Goal: Task Accomplishment & Management: Use online tool/utility

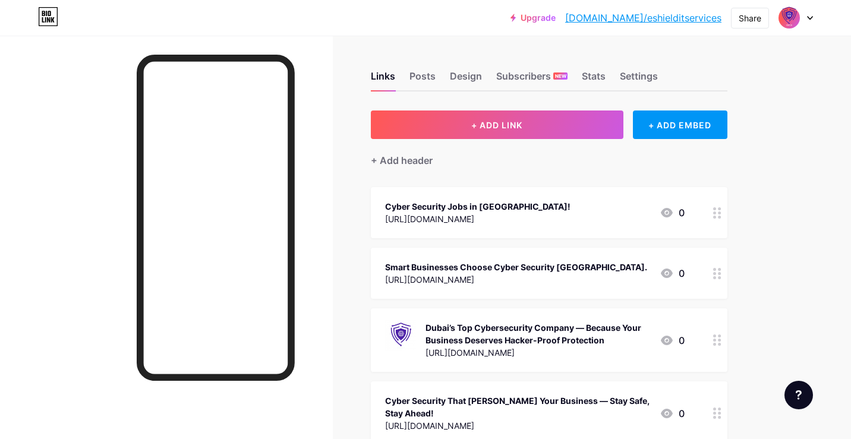
click at [808, 11] on div at bounding box center [796, 17] width 34 height 21
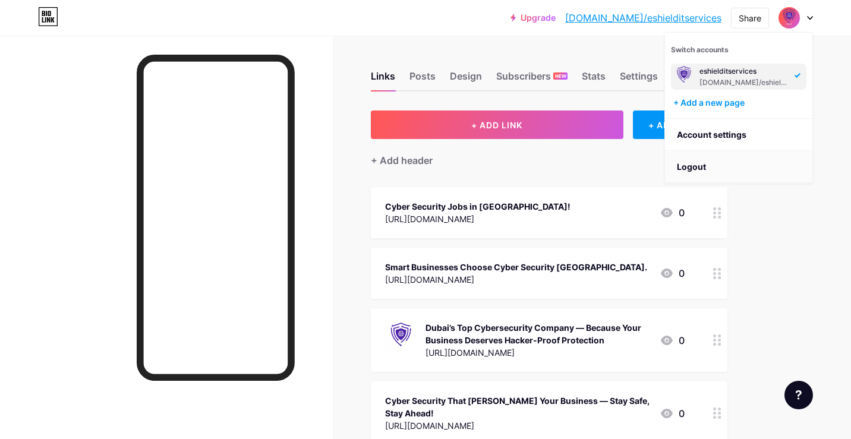
click at [697, 164] on li "Logout" at bounding box center [738, 167] width 147 height 32
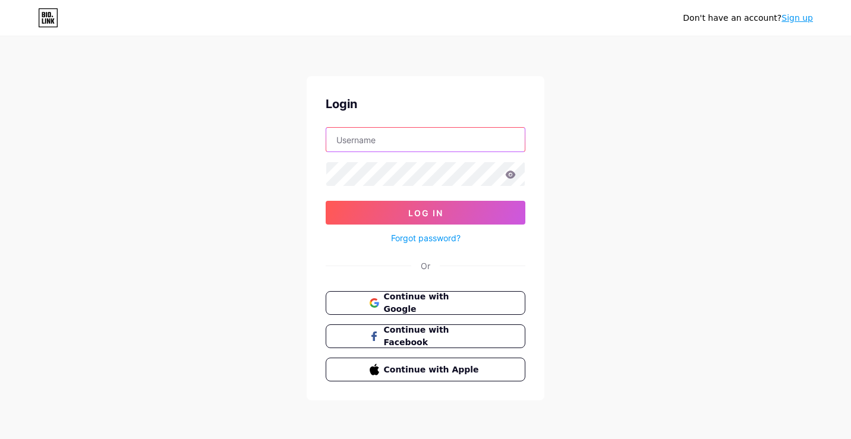
type input "[EMAIL_ADDRESS][DOMAIN_NAME]"
click at [415, 309] on button "Continue with Google" at bounding box center [425, 303] width 203 height 24
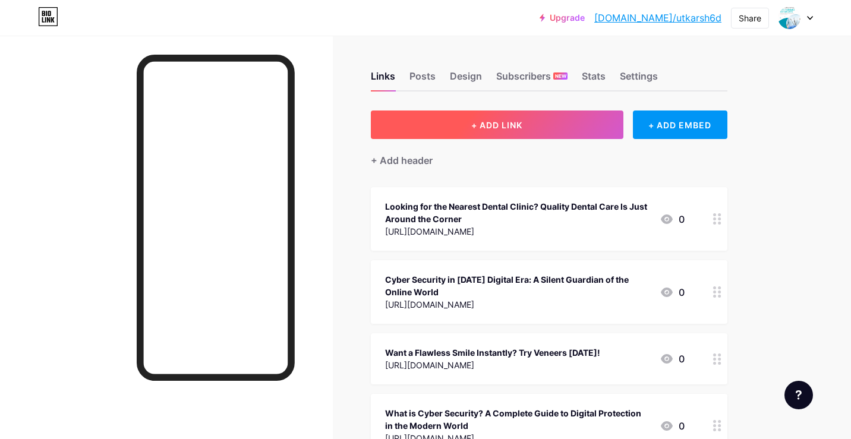
click at [543, 130] on button "+ ADD LINK" at bounding box center [497, 125] width 253 height 29
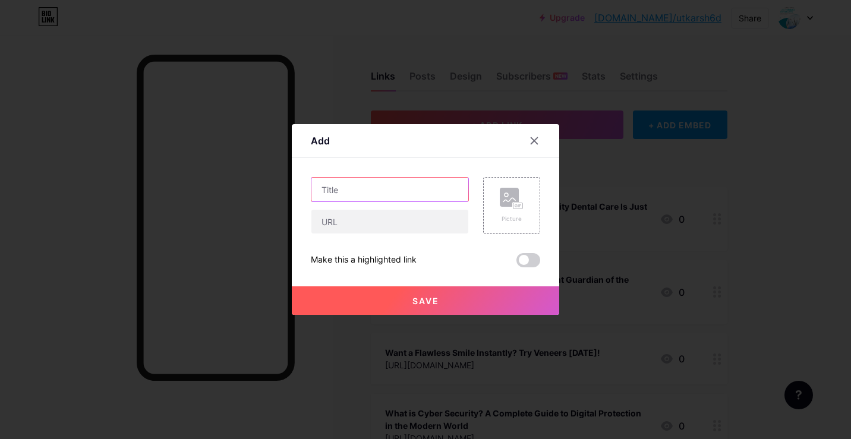
click at [381, 185] on input "text" at bounding box center [389, 190] width 157 height 24
paste input "Dental Clinics in Dubai – Transforming Smiles with World-Class Care"
type input "Dental Clinics in Dubai – Transforming Smiles with World-Class Care"
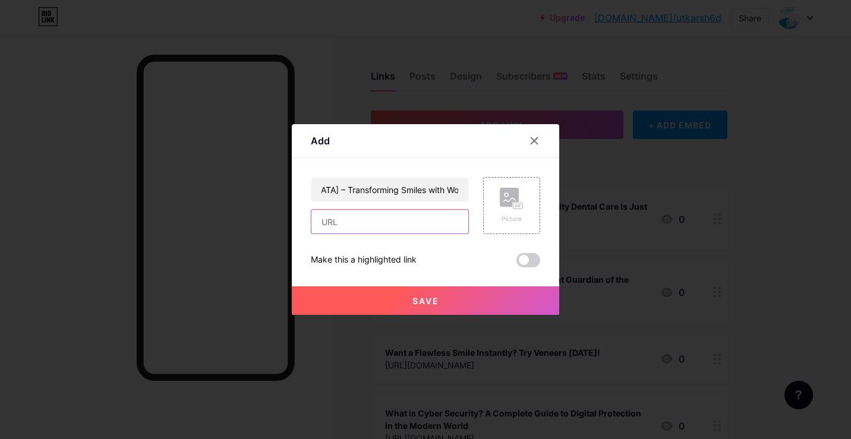
click at [332, 222] on input "text" at bounding box center [389, 222] width 157 height 24
paste input "[URL][DOMAIN_NAME]"
type input "[URL][DOMAIN_NAME]"
click at [512, 200] on rect at bounding box center [509, 197] width 19 height 19
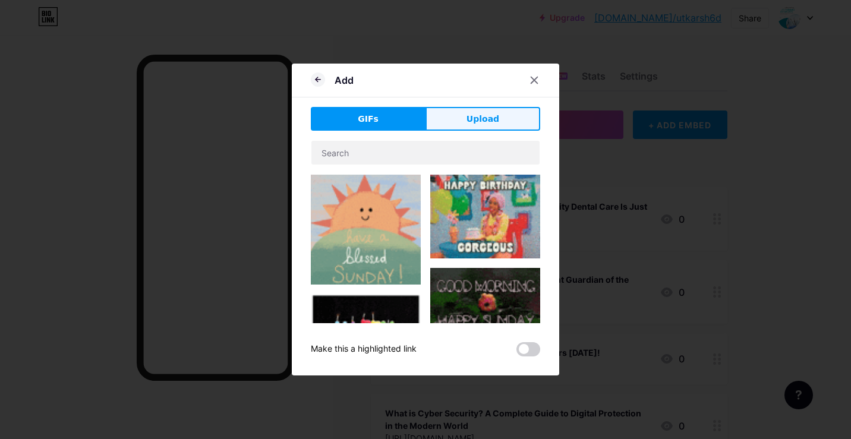
click at [456, 123] on button "Upload" at bounding box center [483, 119] width 115 height 24
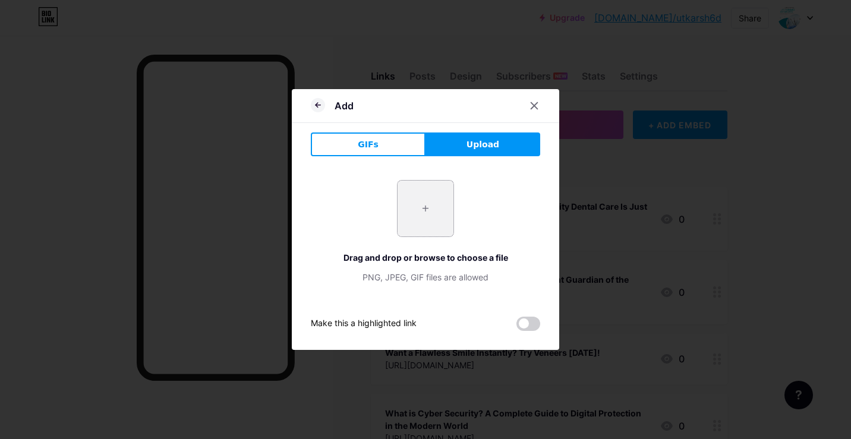
click at [442, 224] on input "file" at bounding box center [426, 209] width 56 height 56
type input "C:\fakepath\Discover Top Dental Clinics in Dubai for a Healthy Smile.jpeg"
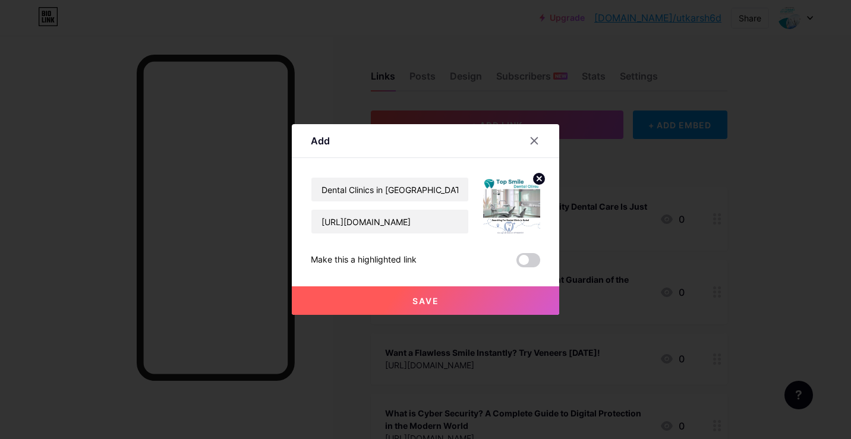
click at [366, 293] on button "Save" at bounding box center [425, 301] width 267 height 29
